Goal: Task Accomplishment & Management: Manage account settings

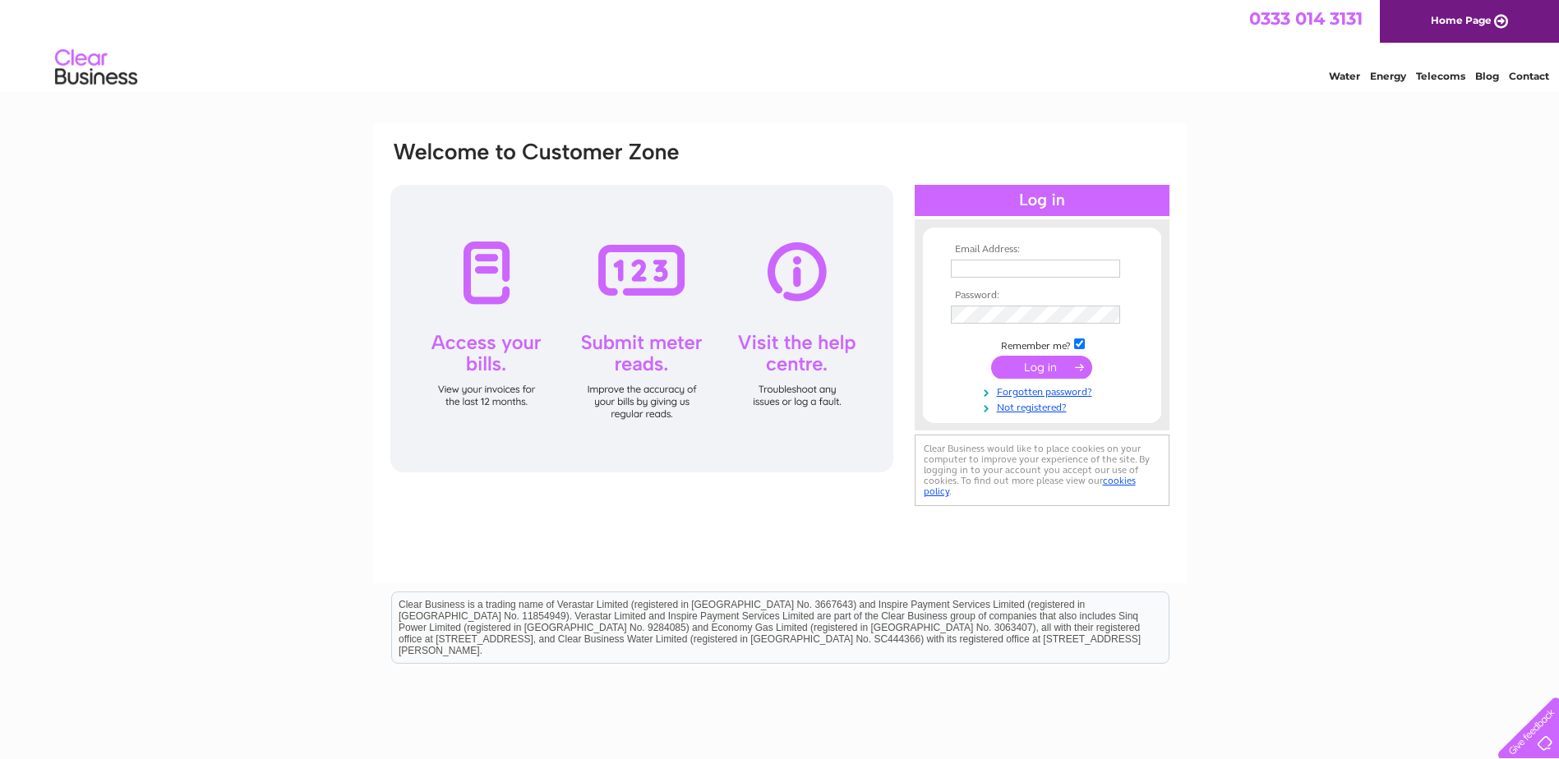
drag, startPoint x: 1021, startPoint y: 269, endPoint x: 1054, endPoint y: 270, distance: 32.9
click at [1021, 269] on input "text" at bounding box center [1035, 269] width 169 height 18
paste input "[EMAIL_ADDRESS][DOMAIN_NAME]"
type input "[EMAIL_ADDRESS][DOMAIN_NAME]"
click at [1031, 370] on input "submit" at bounding box center [1041, 368] width 101 height 23
